Goal: Task Accomplishment & Management: Manage account settings

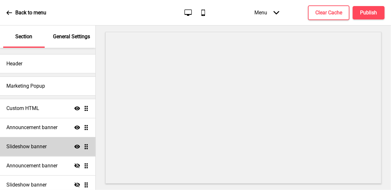
click at [41, 143] on h4 "Slideshow banner" at bounding box center [26, 146] width 40 height 7
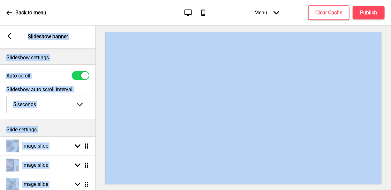
drag, startPoint x: 89, startPoint y: 187, endPoint x: 97, endPoint y: 188, distance: 8.6
click at [97, 188] on div "Section General Settings Header Marketing Popup Custom HTML Show Drag Announcem…" at bounding box center [195, 108] width 391 height 165
drag, startPoint x: 97, startPoint y: 188, endPoint x: 101, endPoint y: 188, distance: 3.8
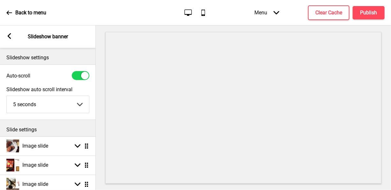
drag, startPoint x: 101, startPoint y: 188, endPoint x: 147, endPoint y: 12, distance: 182.4
click at [147, 12] on div "Back to menu Desktop Mobile Menu Arrow down Product Page Store Information Chec…" at bounding box center [195, 13] width 391 height 26
drag, startPoint x: 82, startPoint y: 188, endPoint x: 88, endPoint y: 189, distance: 5.8
click at [88, 189] on div "Slideshow banner Hide Drag" at bounding box center [47, 185] width 95 height 19
click at [9, 16] on div "Back to menu" at bounding box center [26, 12] width 40 height 17
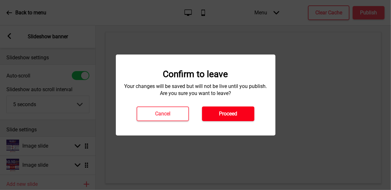
click at [232, 116] on h4 "Proceed" at bounding box center [228, 113] width 18 height 7
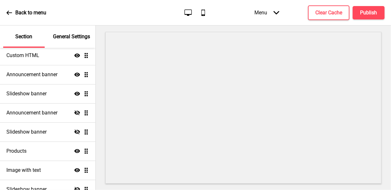
scroll to position [55, 0]
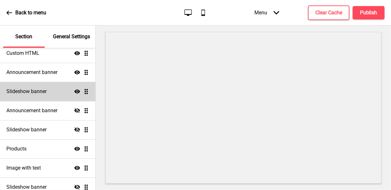
click at [32, 96] on div "Slideshow banner Show Drag" at bounding box center [47, 91] width 95 height 19
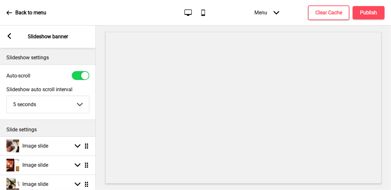
click at [74, 129] on p "Slide settings" at bounding box center [47, 129] width 83 height 7
click at [3, 128] on div "Slide settings" at bounding box center [48, 128] width 96 height 17
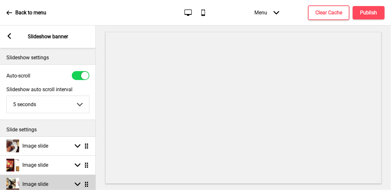
click at [1, 178] on div "Image slide Arrow down Drag" at bounding box center [48, 184] width 96 height 19
select select "right"
click at [52, 181] on div "Image slide Arrow up Drag" at bounding box center [48, 184] width 96 height 19
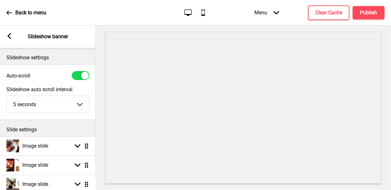
click at [88, 184] on ul "Image slide Arrow down Drag Image slide Arrow down Drag Image slide Arrow down …" at bounding box center [48, 185] width 96 height 96
click at [78, 185] on div "Hide Drag" at bounding box center [81, 187] width 15 height 6
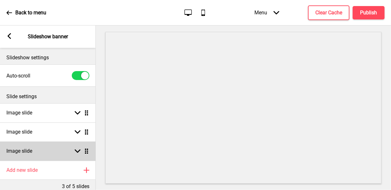
click at [80, 154] on rect at bounding box center [78, 151] width 6 height 6
select select "right"
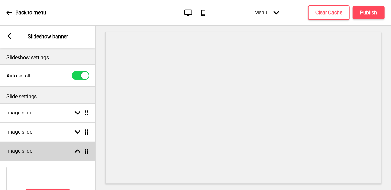
select select "right"
